Goal: Transaction & Acquisition: Purchase product/service

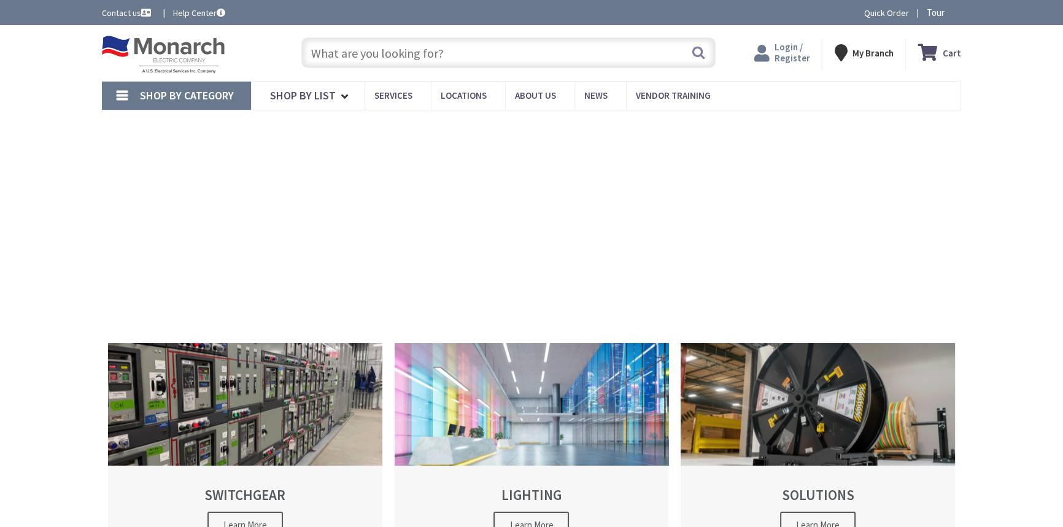
type input "[STREET_ADDRESS]"
click at [788, 59] on span "Login / Register" at bounding box center [792, 52] width 36 height 23
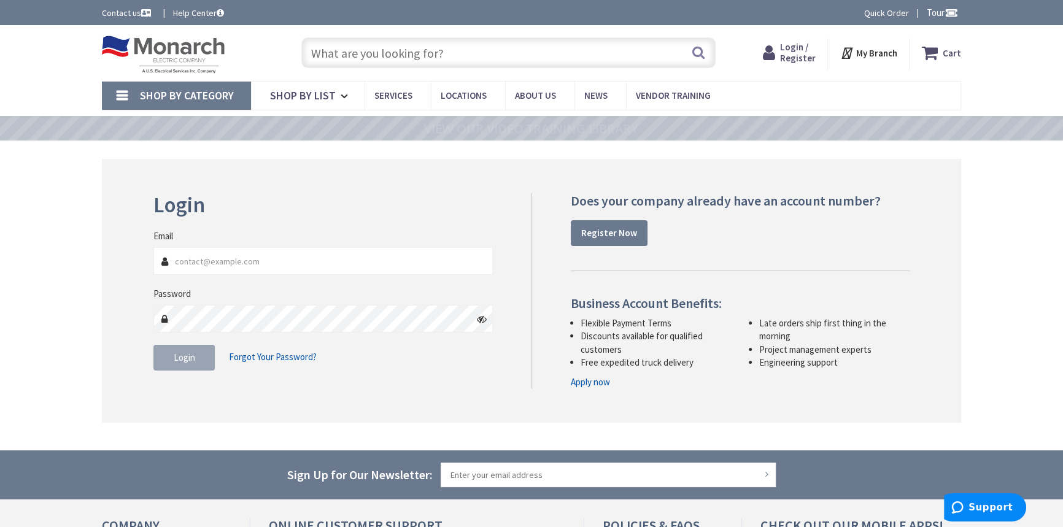
type input "srahman@mnbcelectrical.com"
click at [203, 362] on button "Login" at bounding box center [183, 358] width 61 height 26
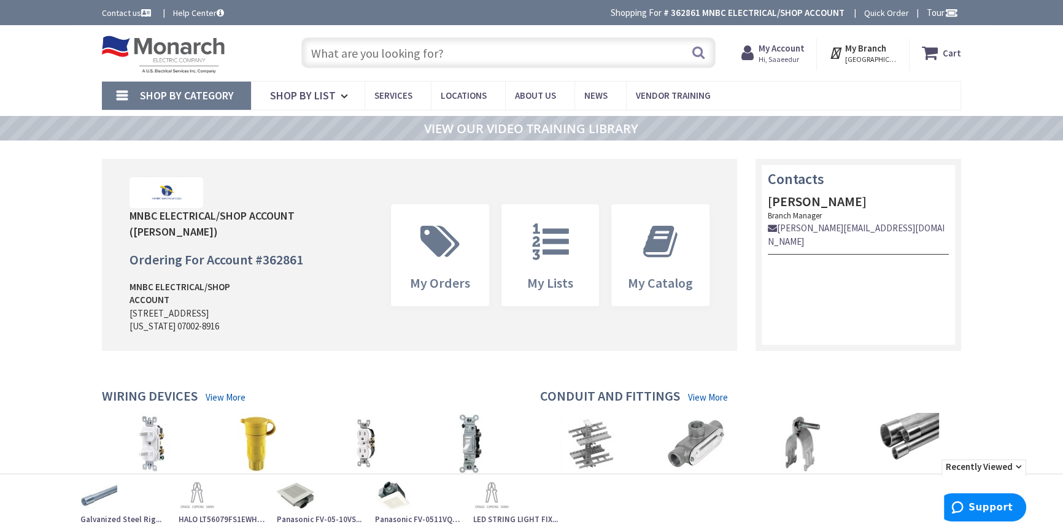
click at [473, 55] on input "text" at bounding box center [508, 52] width 414 height 31
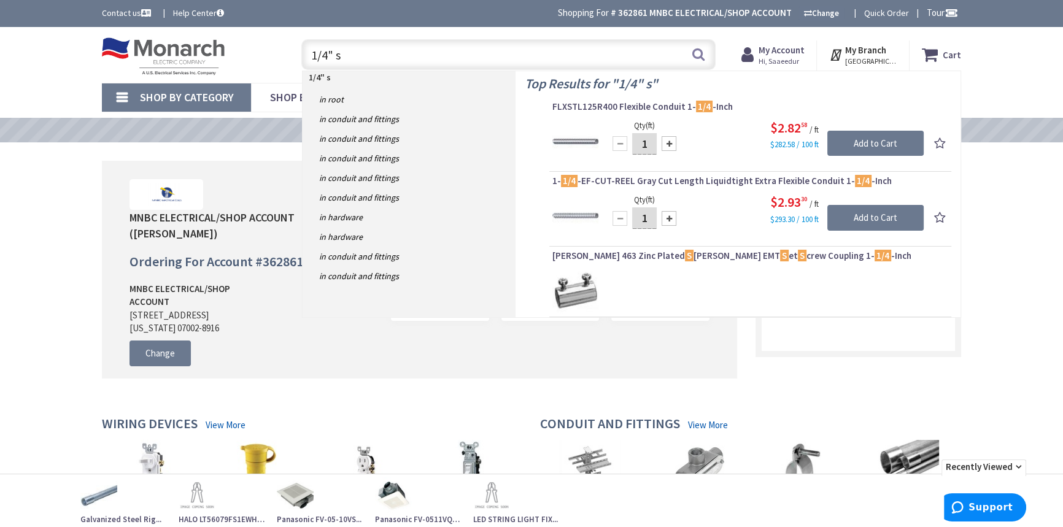
type input "1/4" s"
